Goal: Information Seeking & Learning: Learn about a topic

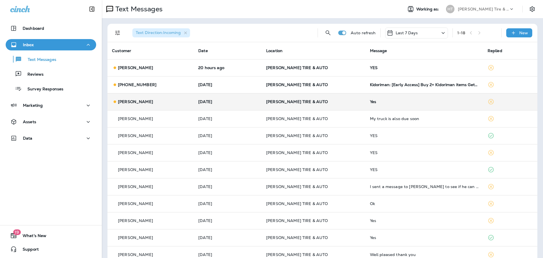
click at [334, 100] on p "[PERSON_NAME] TIRE & AUTO" at bounding box center [313, 101] width 95 height 5
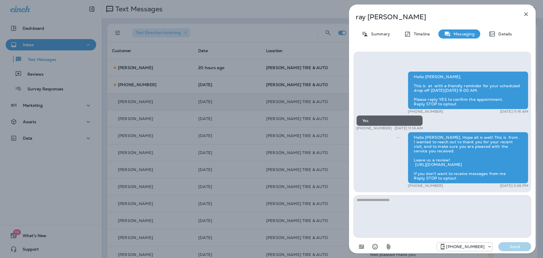
click at [181, 104] on div "ray buttrum Summary Timeline Messaging Details Hello ray, This is at with a fri…" at bounding box center [271, 129] width 543 height 258
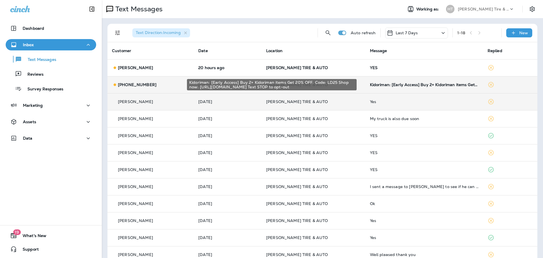
click at [376, 84] on opt-out"] "Kidoriman: [Early Access] Buy 2+ Kidoriman items Get 20% OFF. Code: LD25 Shop n…" at bounding box center [424, 84] width 109 height 5
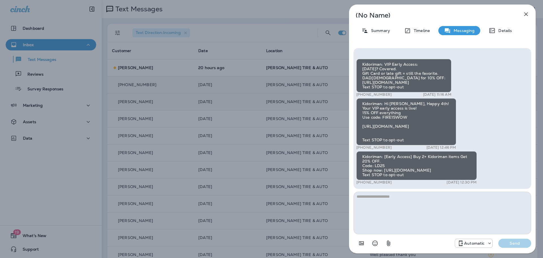
click at [316, 53] on div "(No Name) Summary Timeline Messaging Details Kidoriman: VIP Early Access: Fathe…" at bounding box center [271, 129] width 543 height 258
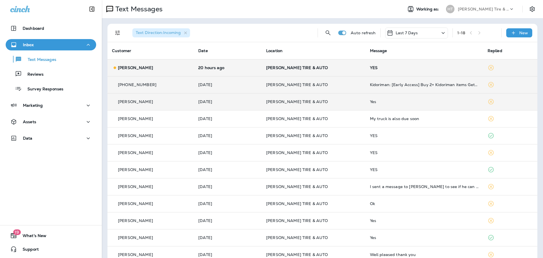
click at [136, 68] on p "[PERSON_NAME]" at bounding box center [135, 67] width 35 height 5
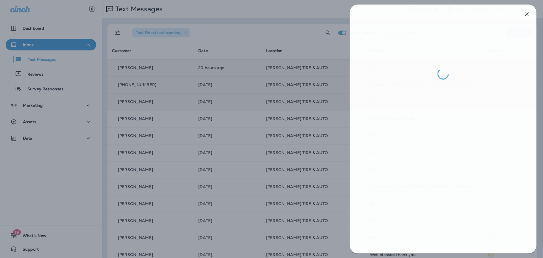
click at [298, 96] on div at bounding box center [272, 129] width 543 height 258
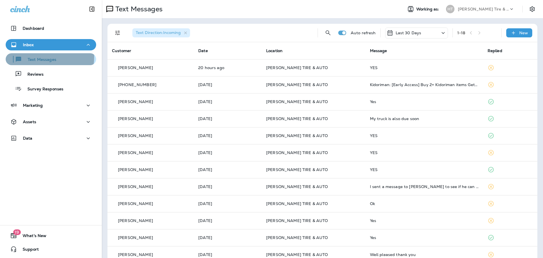
click at [38, 57] on p "Text Messages" at bounding box center [39, 59] width 34 height 5
click at [122, 27] on div at bounding box center [117, 32] width 11 height 11
click at [117, 32] on icon "Filters" at bounding box center [117, 32] width 7 height 7
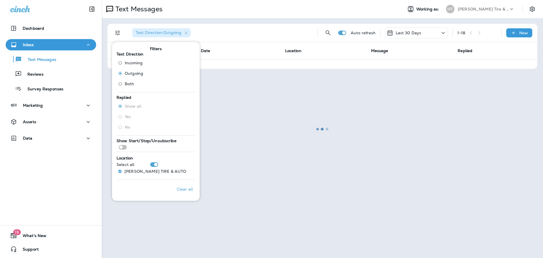
click at [262, 15] on div at bounding box center [322, 129] width 440 height 257
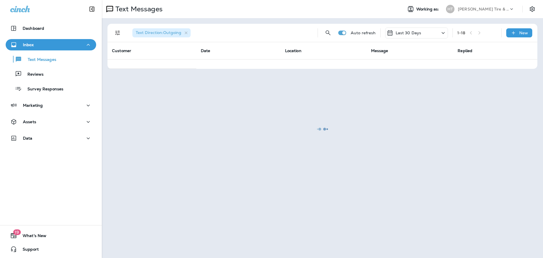
click at [188, 31] on div at bounding box center [322, 129] width 440 height 257
click at [187, 31] on div at bounding box center [322, 129] width 440 height 257
click at [117, 35] on div at bounding box center [322, 129] width 440 height 257
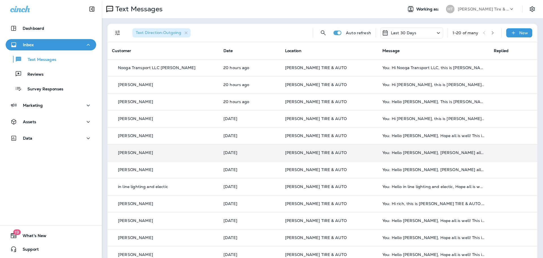
scroll to position [28, 0]
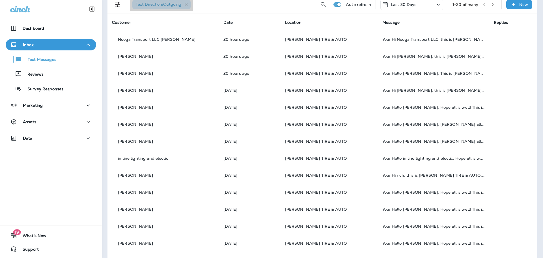
click at [187, 3] on icon "button" at bounding box center [186, 4] width 5 height 5
